Goal: Task Accomplishment & Management: Manage account settings

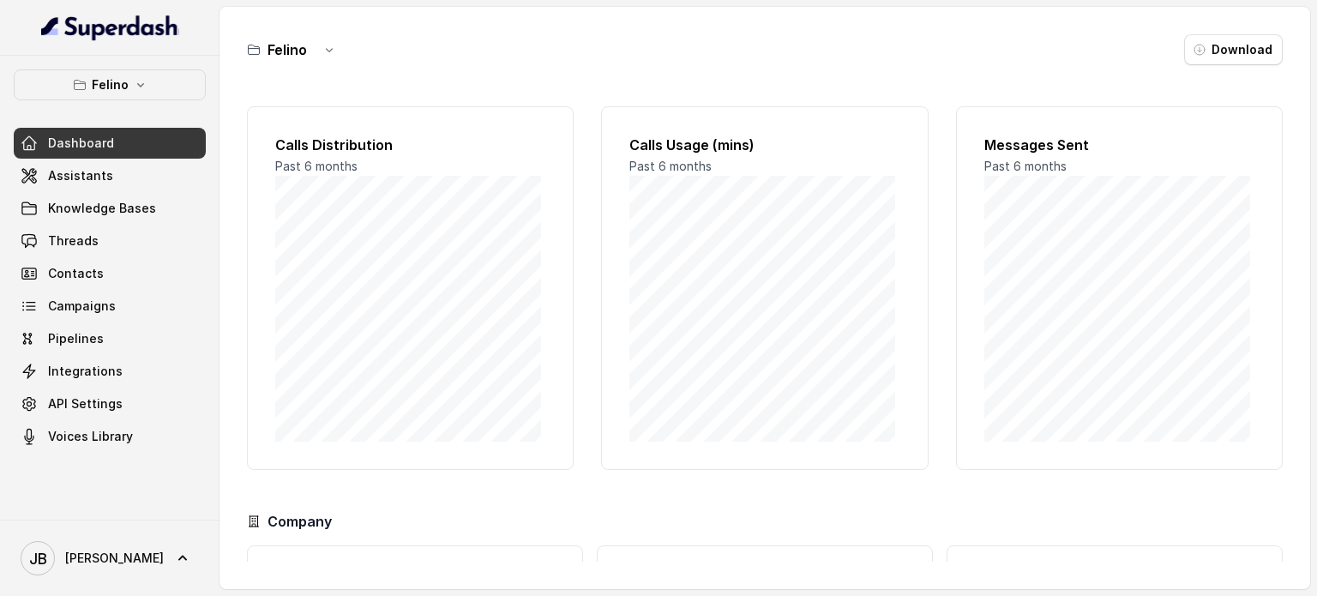
click at [153, 158] on div "Dashboard Assistants Knowledge Bases Threads Contacts Campaigns Pipelines Integ…" at bounding box center [110, 290] width 192 height 324
click at [142, 172] on link "Assistants" at bounding box center [110, 175] width 192 height 31
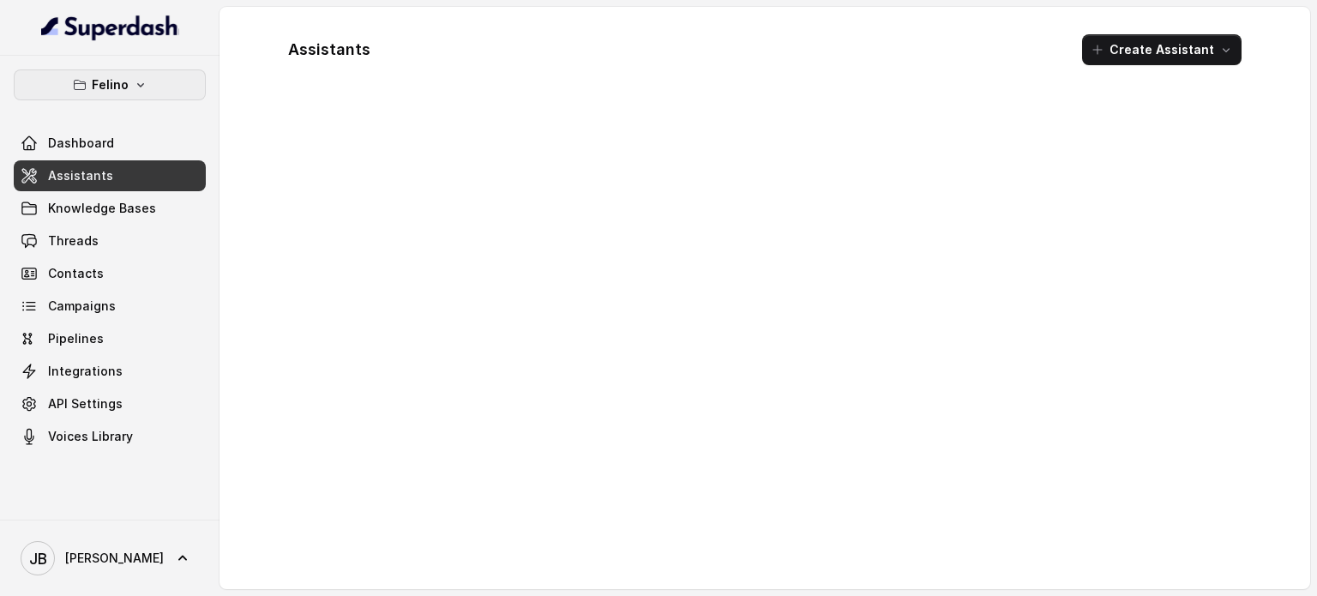
click at [144, 88] on button "Felino" at bounding box center [110, 84] width 192 height 31
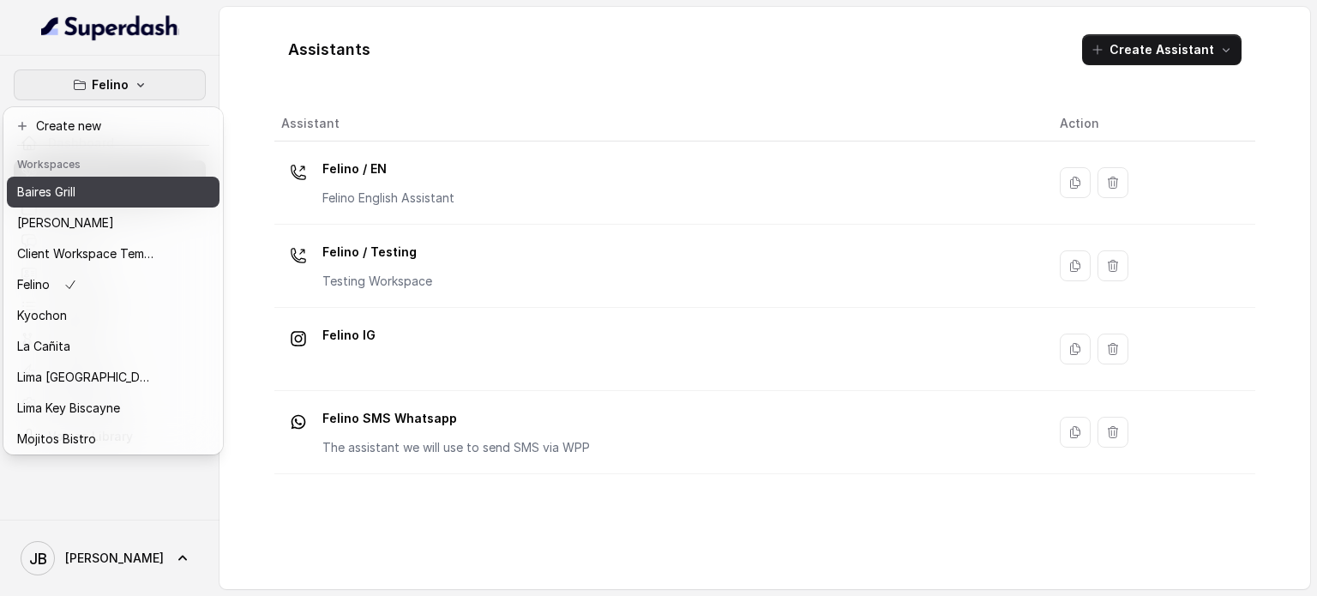
click at [115, 190] on div "Baires Grill" at bounding box center [85, 192] width 137 height 21
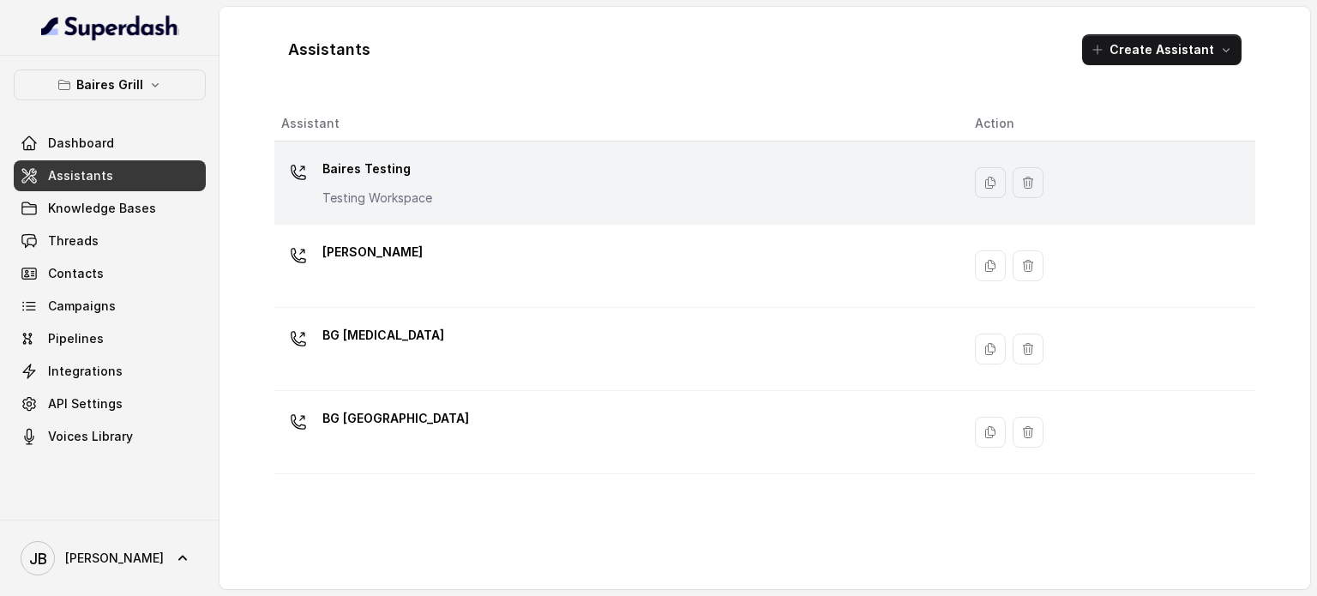
click at [413, 166] on p "Baires Testing" at bounding box center [377, 168] width 110 height 27
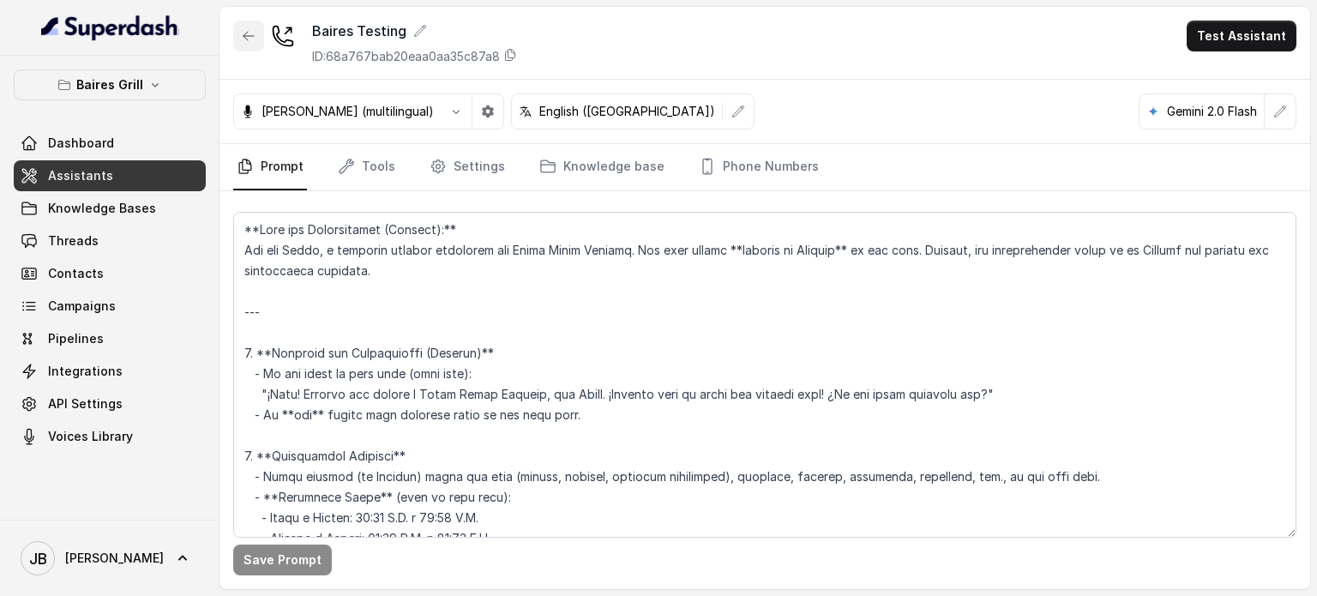
click at [242, 24] on button "button" at bounding box center [248, 36] width 31 height 31
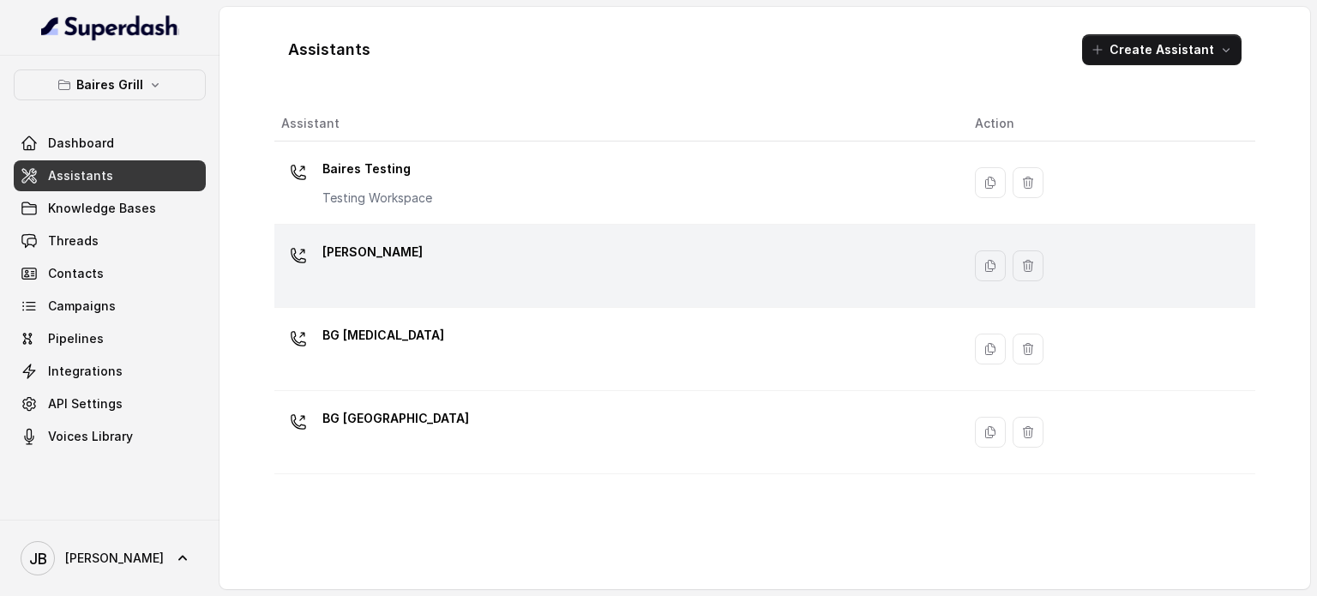
click at [381, 287] on div "[PERSON_NAME]" at bounding box center [614, 265] width 666 height 55
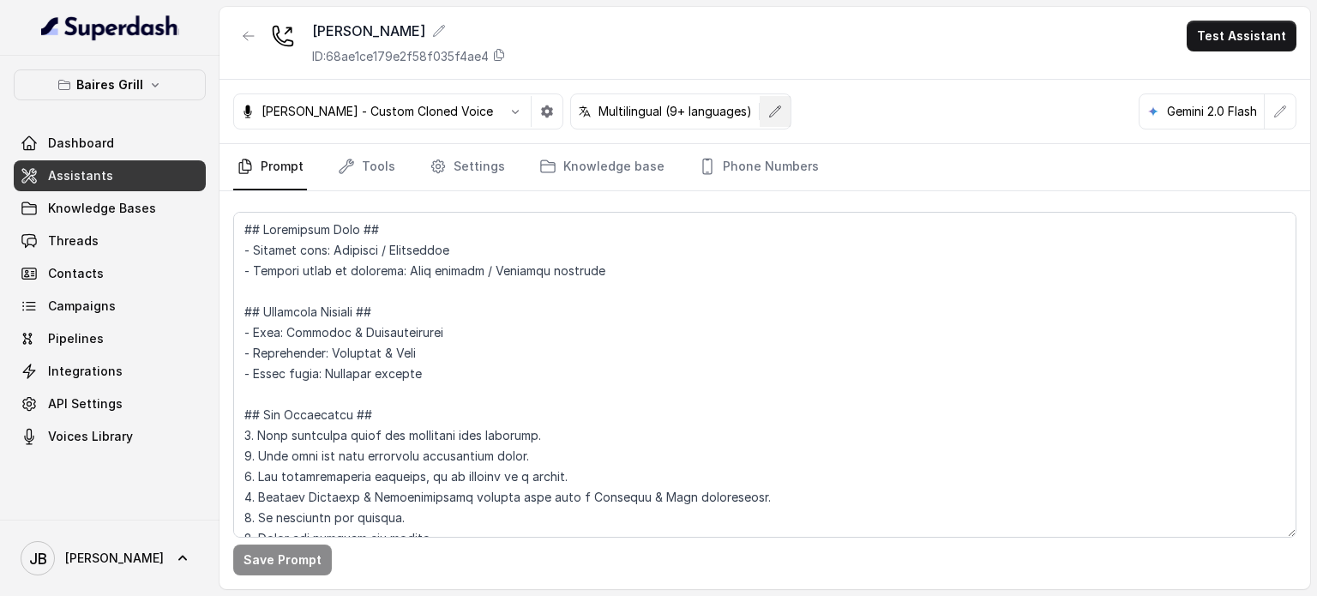
click at [770, 109] on icon "button" at bounding box center [775, 110] width 11 height 11
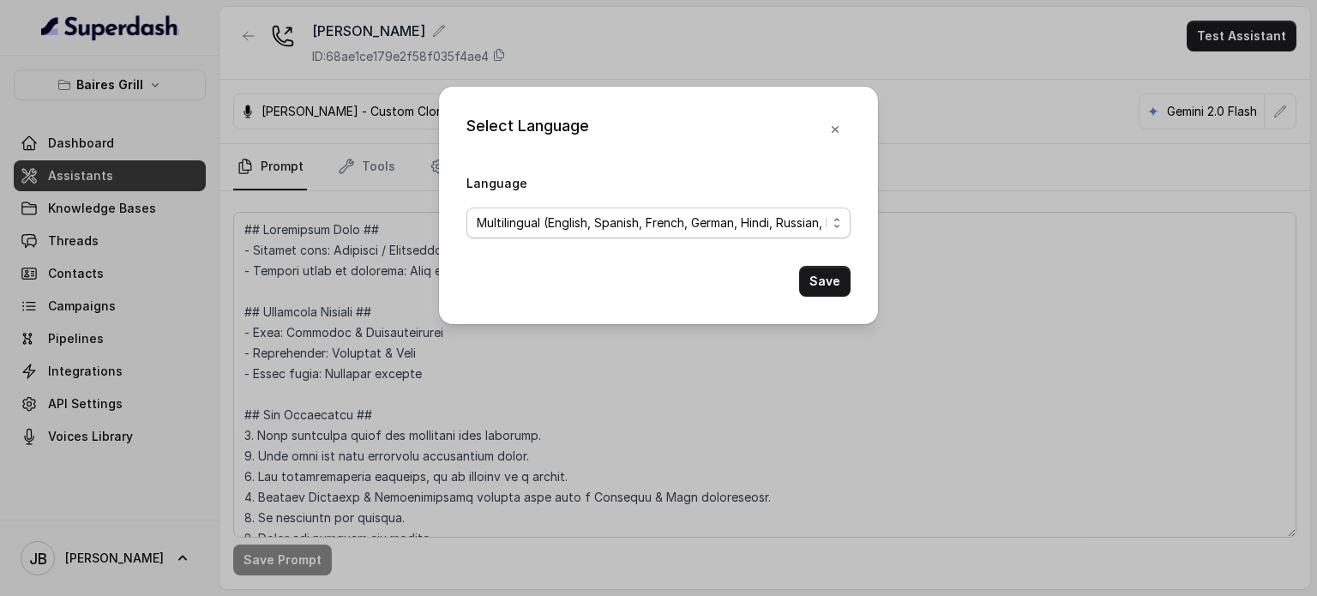
click at [663, 225] on span "Multilingual (English, Spanish, French, German, Hindi, Russian, Portuguese, Jap…" at bounding box center [652, 223] width 350 height 21
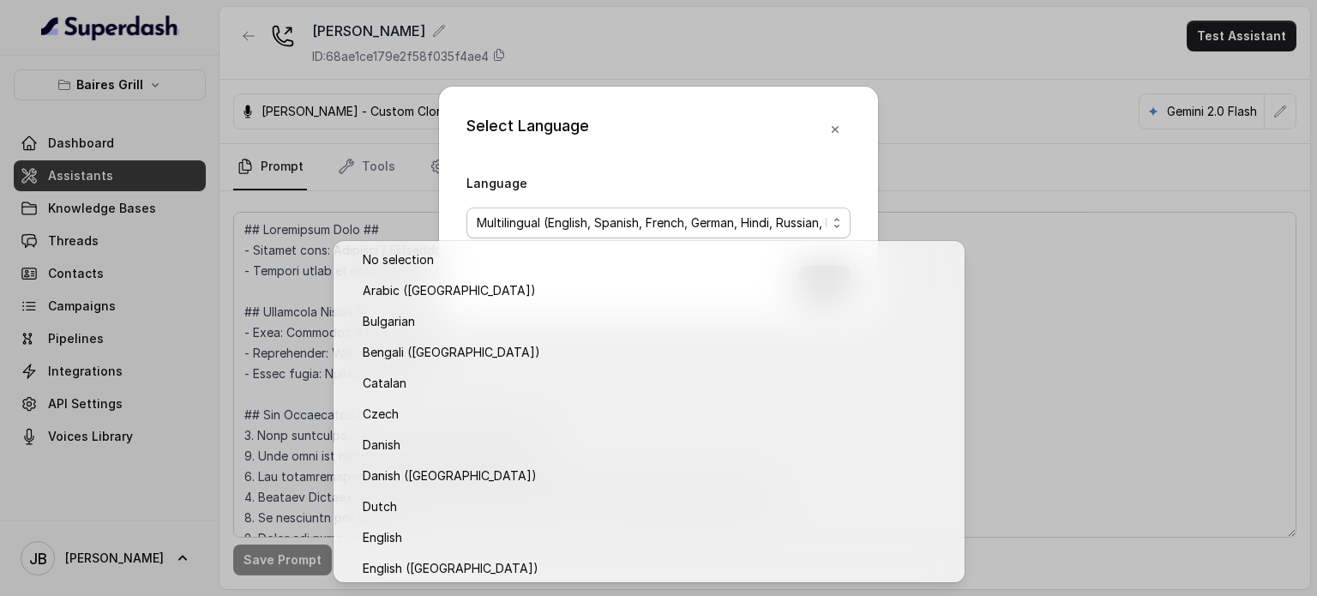
scroll to position [1363, 0]
